Goal: Register for event/course

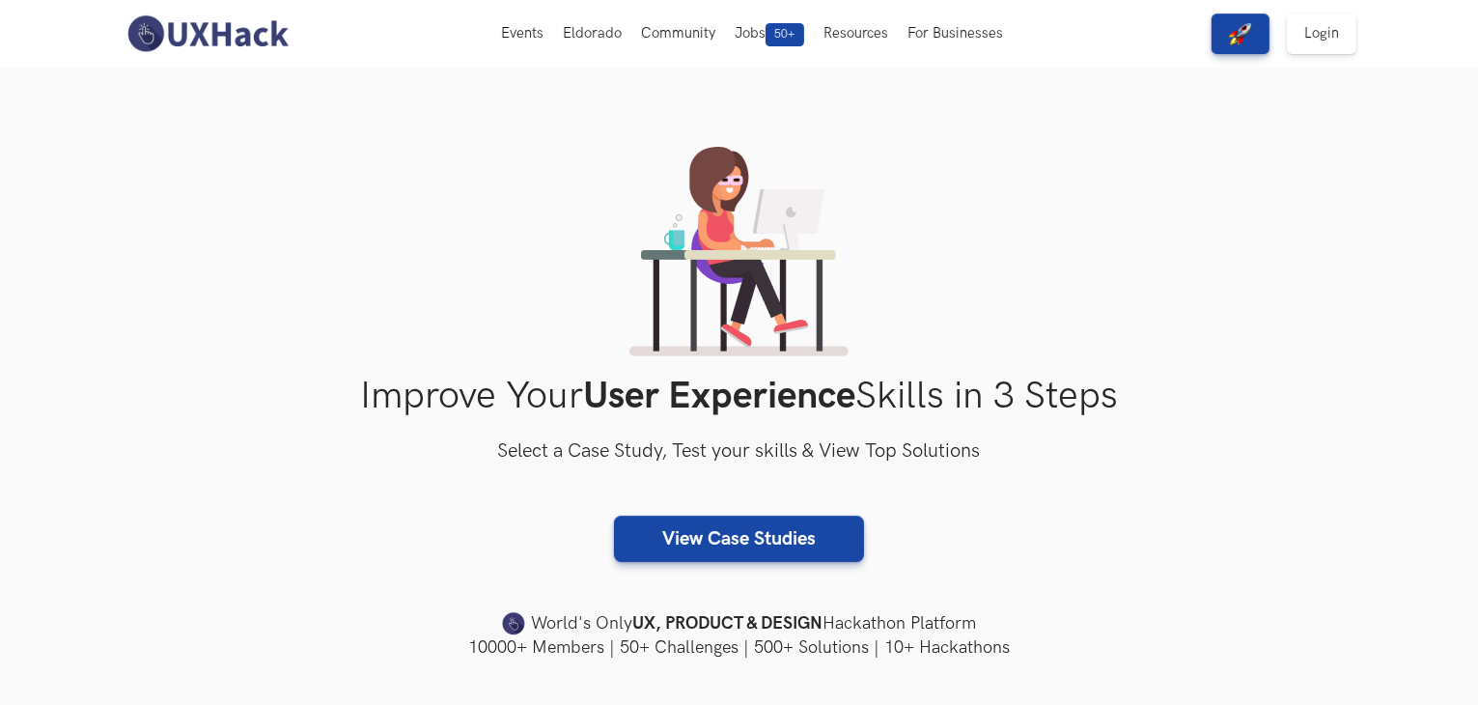
click at [327, 576] on div "Improve Your User Experience Skills in 3 Steps Select a Case Study, Test your s…" at bounding box center [740, 403] width 1236 height 513
click at [220, 32] on img at bounding box center [208, 34] width 172 height 41
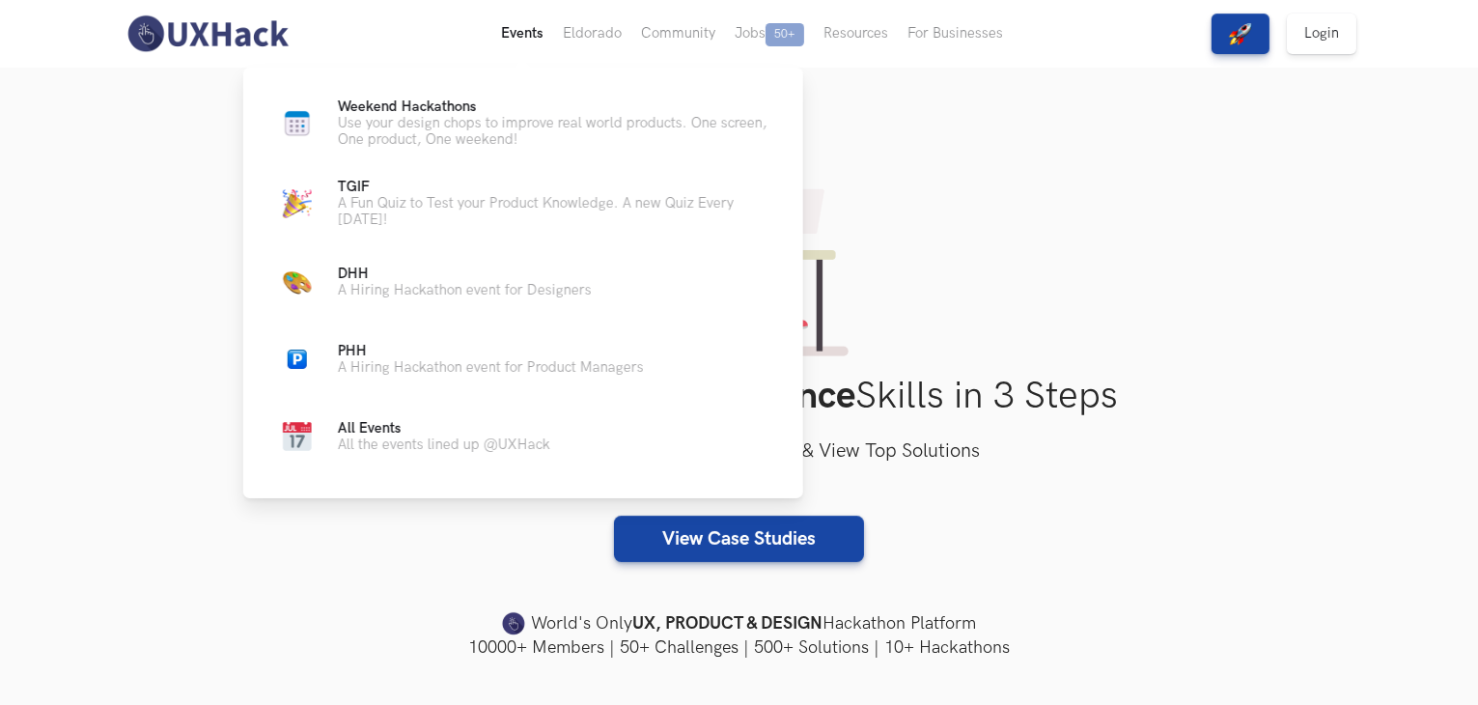
click at [545, 31] on button "Events Live" at bounding box center [523, 34] width 62 height 68
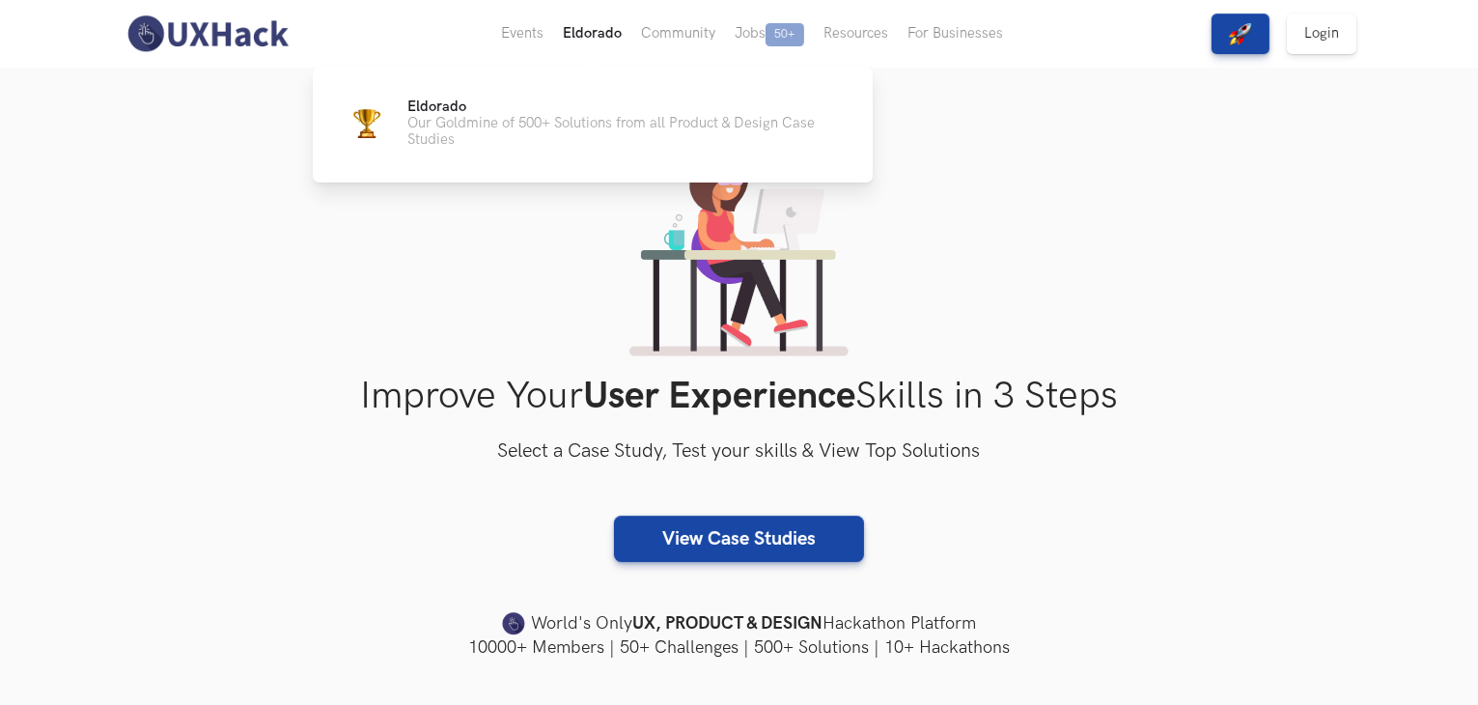
click at [595, 33] on button "Eldorado" at bounding box center [592, 34] width 78 height 68
